Goal: Information Seeking & Learning: Check status

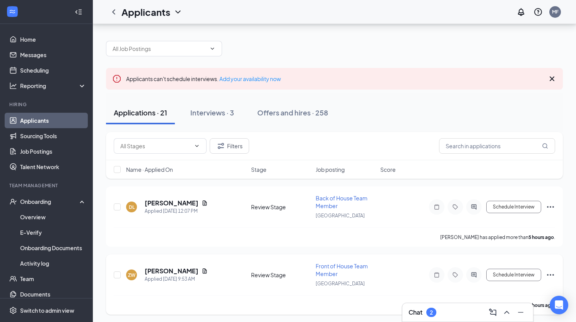
scroll to position [29, 0]
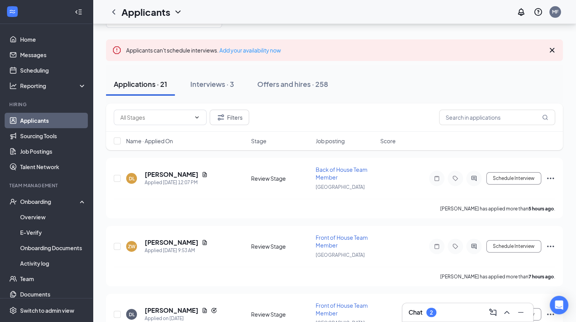
click at [452, 314] on div "Chat 2" at bounding box center [467, 313] width 118 height 12
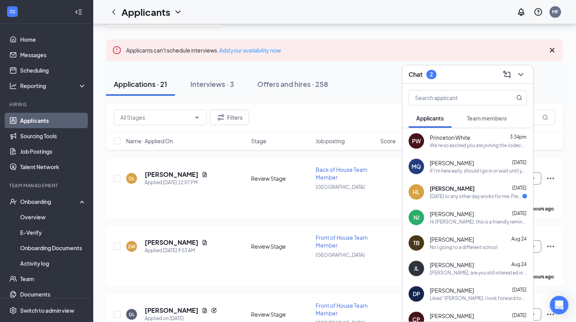
click at [482, 120] on span "Team members" at bounding box center [487, 118] width 40 height 7
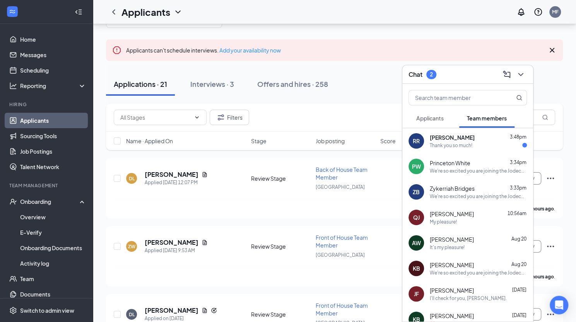
click at [460, 145] on div "Thank you so much!" at bounding box center [451, 145] width 43 height 7
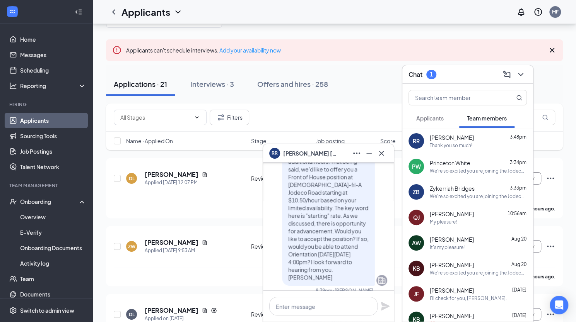
scroll to position [-923, 0]
click at [381, 154] on icon "Cross" at bounding box center [381, 153] width 5 height 5
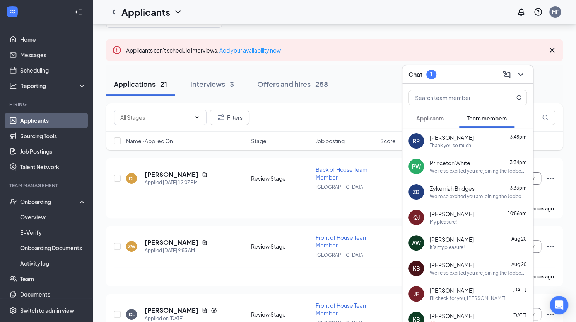
click at [461, 74] on div "Chat 1" at bounding box center [467, 74] width 118 height 12
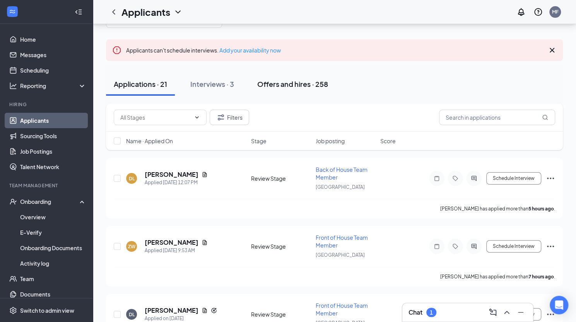
click at [294, 87] on div "Offers and hires · 258" at bounding box center [292, 84] width 71 height 10
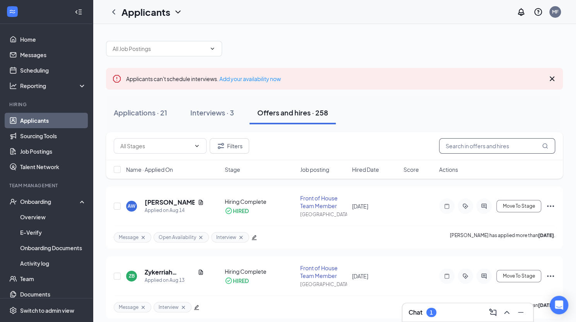
click at [464, 144] on input "text" at bounding box center [497, 145] width 116 height 15
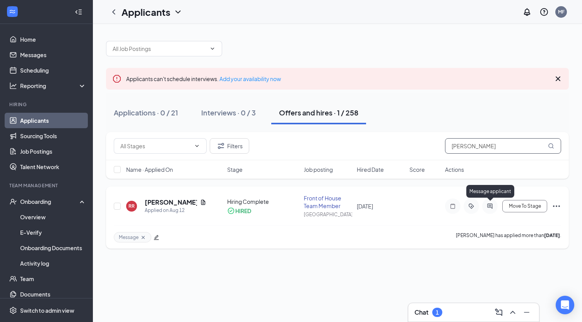
type input "[PERSON_NAME]"
click at [491, 205] on icon "ActiveChat" at bounding box center [489, 206] width 5 height 5
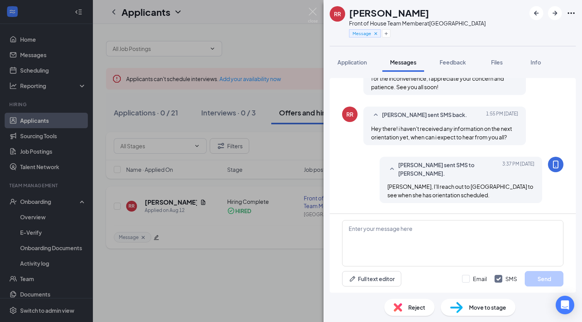
scroll to position [473, 0]
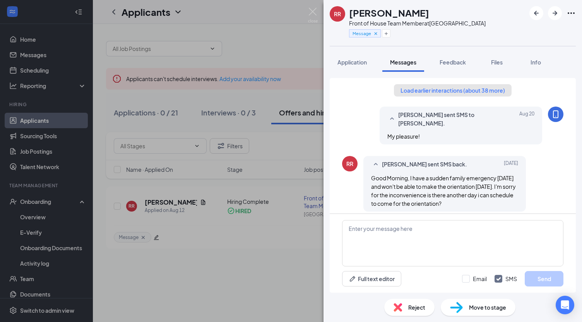
click at [452, 90] on button "Load earlier interactions (about 38 more)" at bounding box center [453, 90] width 118 height 12
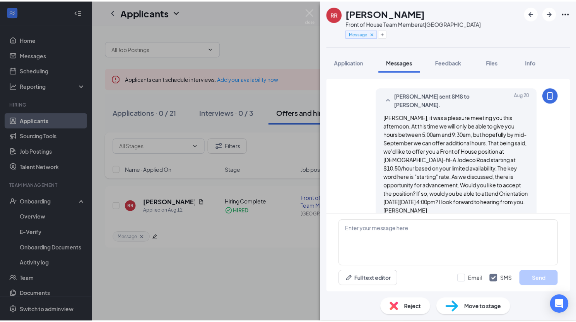
scroll to position [1355, 0]
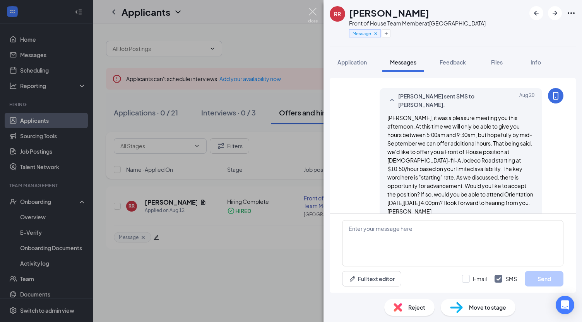
click at [312, 13] on img at bounding box center [313, 15] width 10 height 15
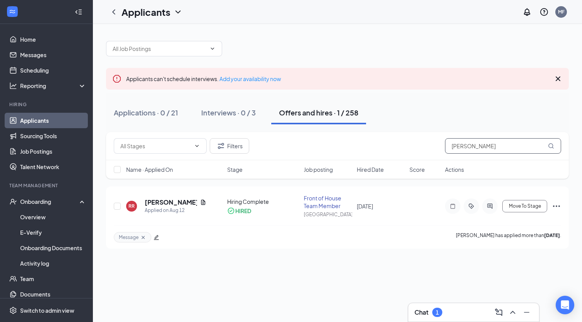
click at [459, 145] on input "[PERSON_NAME]" at bounding box center [503, 145] width 116 height 15
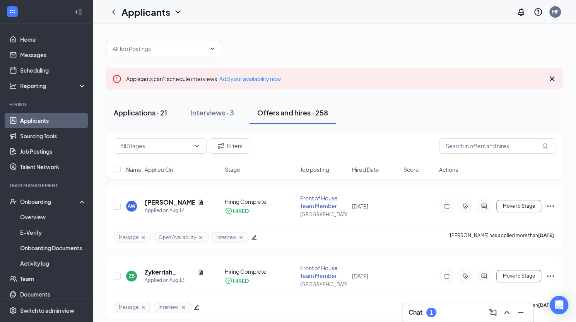
click at [135, 113] on div "Applications · 21" at bounding box center [140, 113] width 53 height 10
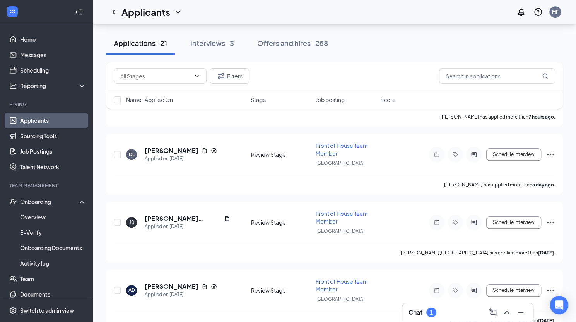
scroll to position [257, 0]
